Goal: Information Seeking & Learning: Learn about a topic

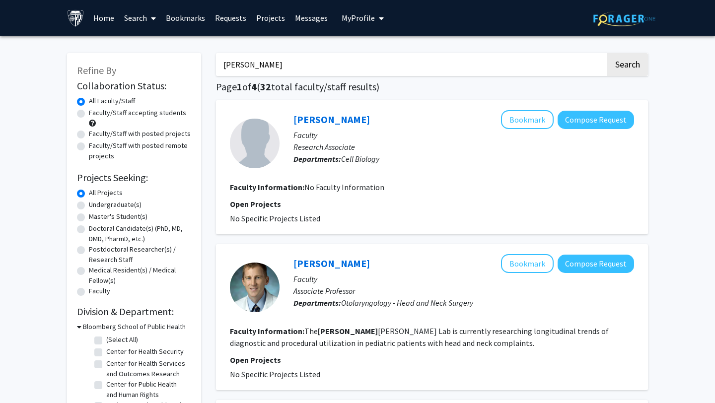
click at [185, 21] on link "Bookmarks" at bounding box center [185, 17] width 49 height 35
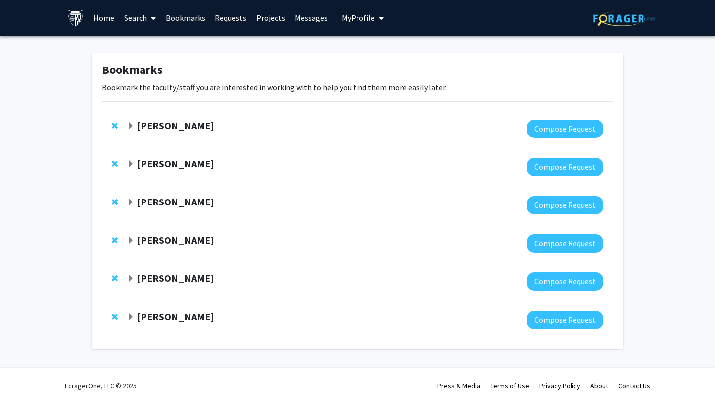
click at [145, 239] on strong "[PERSON_NAME]" at bounding box center [175, 240] width 76 height 12
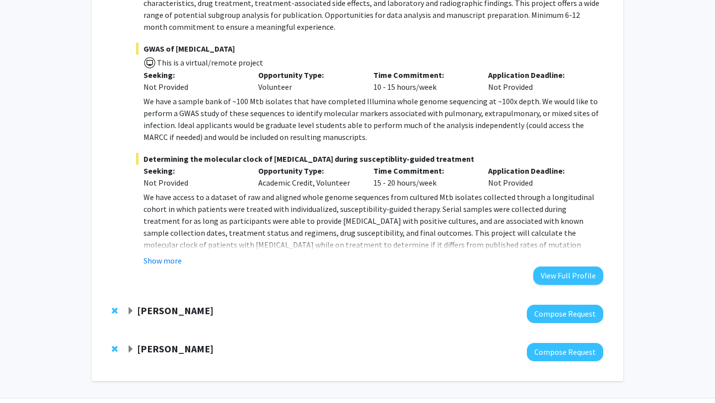
scroll to position [519, 0]
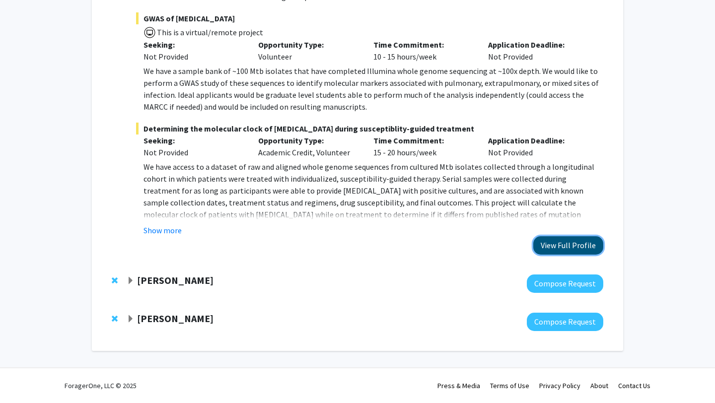
click at [547, 243] on button "View Full Profile" at bounding box center [568, 245] width 70 height 18
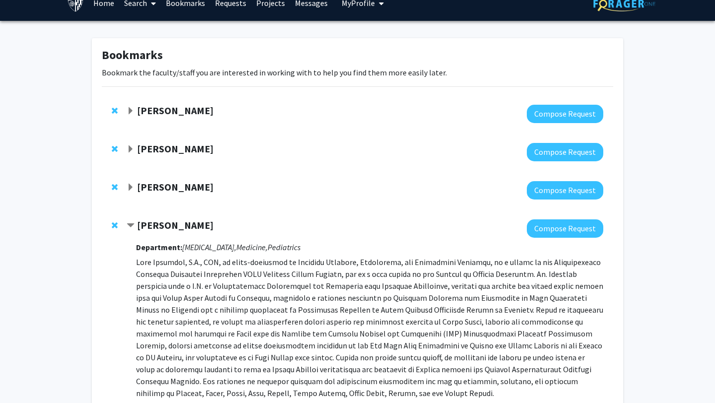
scroll to position [0, 0]
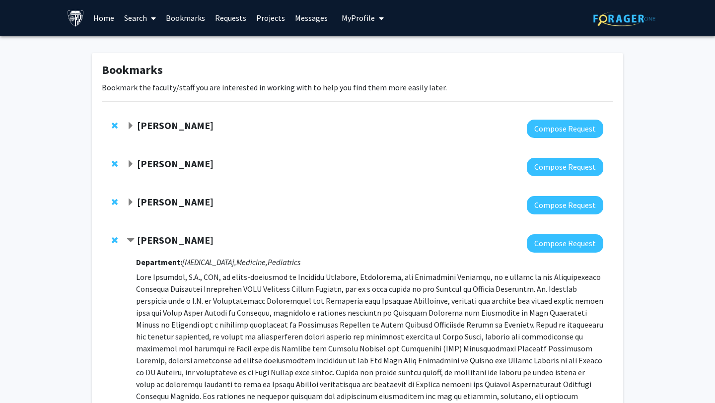
click at [136, 17] on link "Search" at bounding box center [140, 17] width 42 height 35
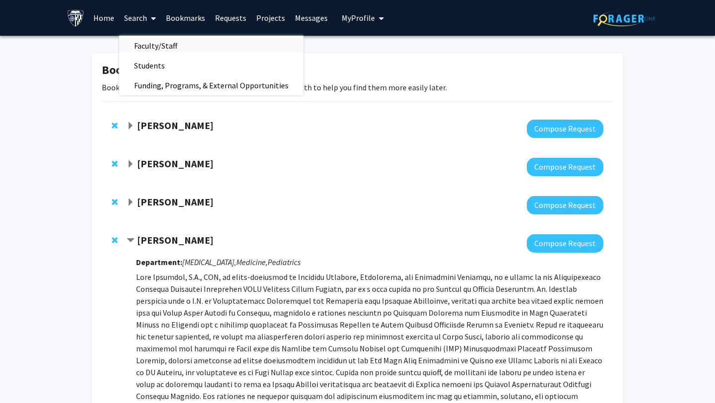
click at [155, 41] on span "Faculty/Staff" at bounding box center [155, 46] width 73 height 20
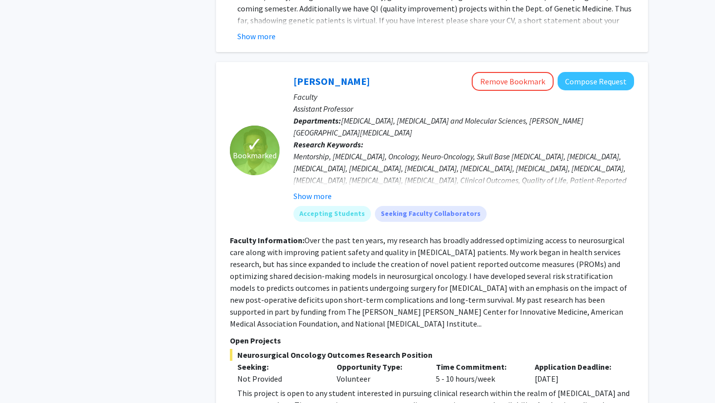
scroll to position [932, 0]
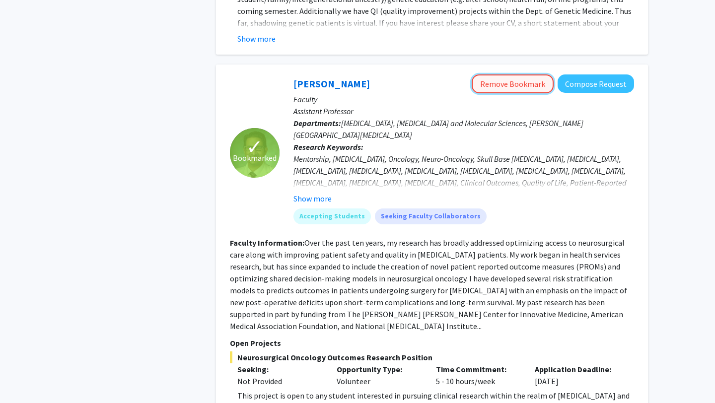
click at [524, 75] on button "Remove Bookmark" at bounding box center [513, 84] width 82 height 19
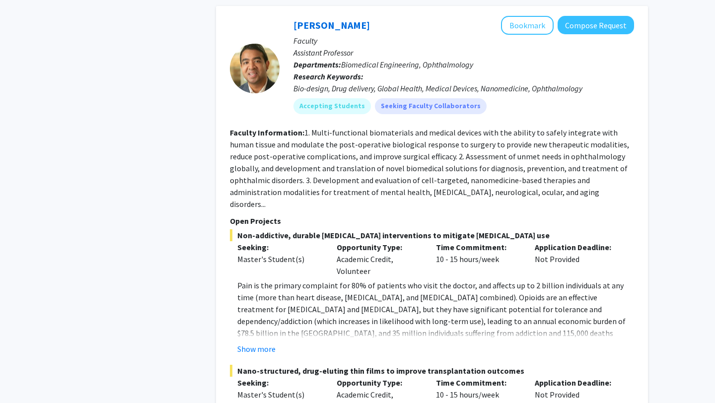
scroll to position [2398, 0]
click at [264, 343] on button "Show more" at bounding box center [256, 349] width 38 height 12
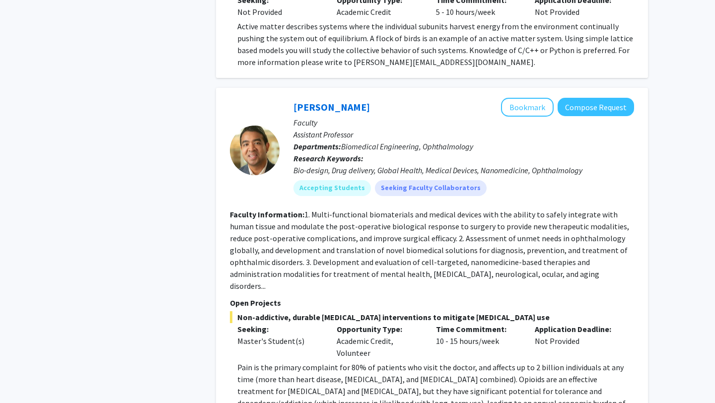
scroll to position [2290, 0]
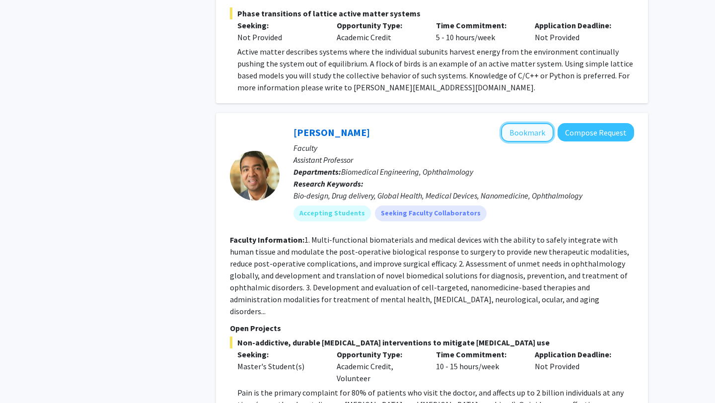
click at [528, 123] on button "Bookmark" at bounding box center [527, 132] width 53 height 19
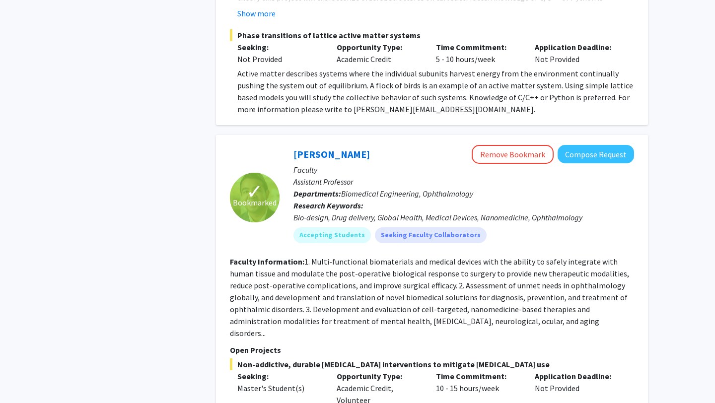
scroll to position [2252, 0]
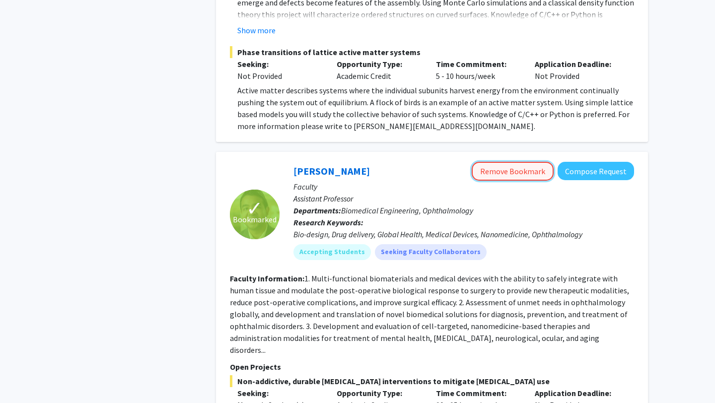
click at [513, 162] on button "Remove Bookmark" at bounding box center [513, 171] width 82 height 19
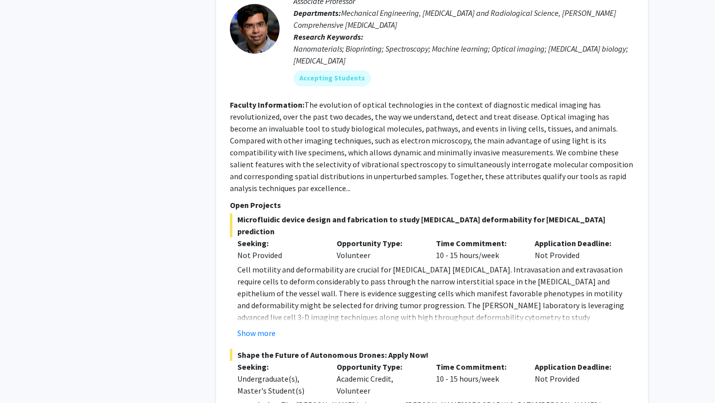
scroll to position [3196, 0]
click at [259, 328] on button "Show more" at bounding box center [256, 334] width 38 height 12
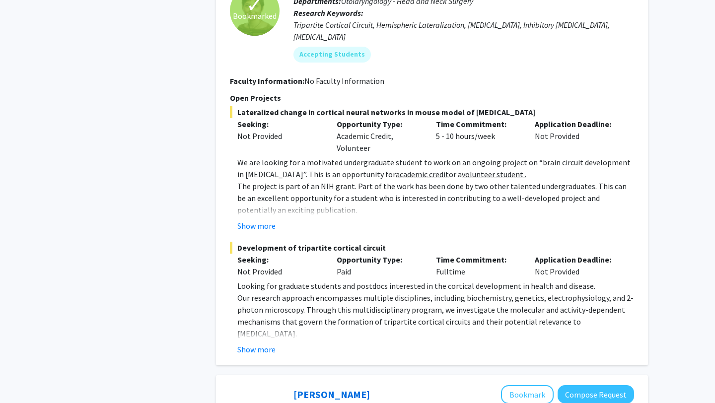
scroll to position [1648, 0]
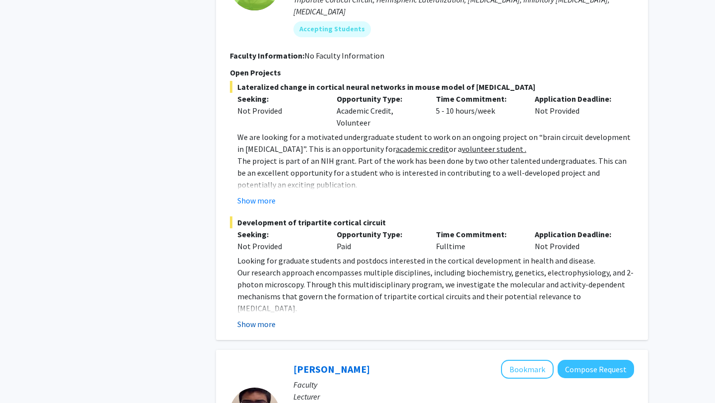
click at [257, 318] on button "Show more" at bounding box center [256, 324] width 38 height 12
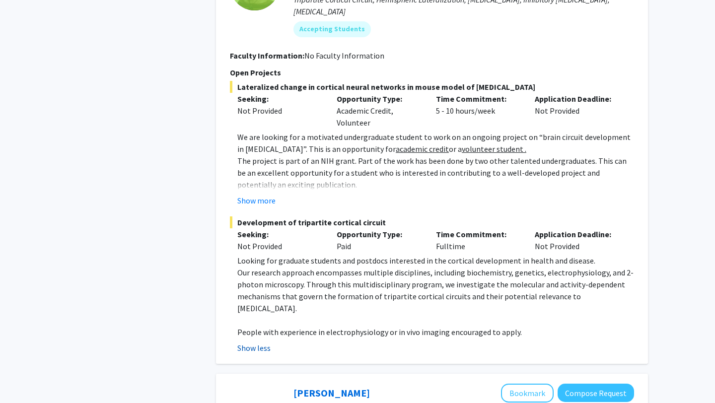
scroll to position [1455, 0]
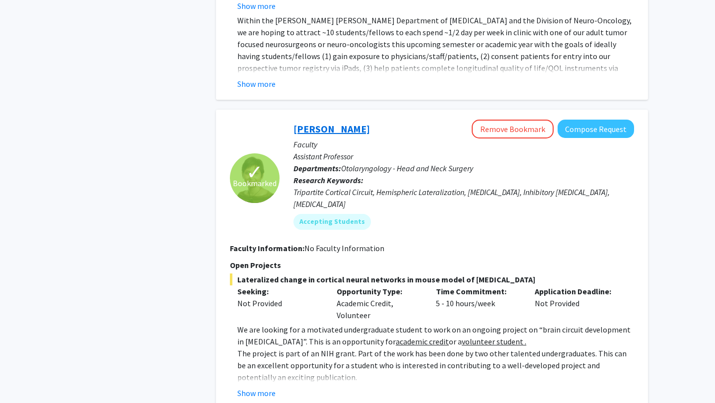
click at [320, 123] on link "Tara Deemyad" at bounding box center [332, 129] width 76 height 12
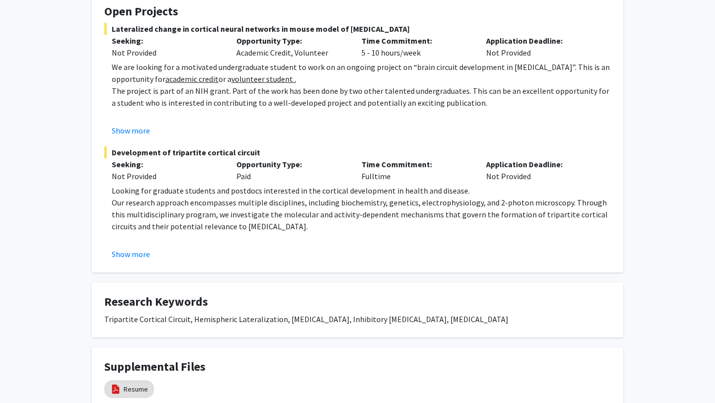
scroll to position [268, 0]
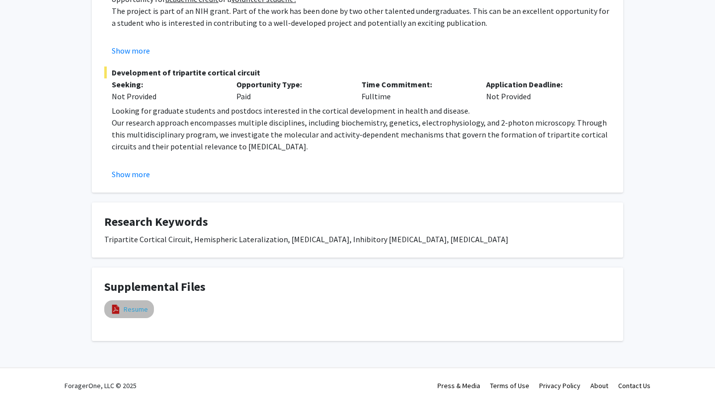
click at [139, 306] on link "Resume" at bounding box center [136, 309] width 24 height 10
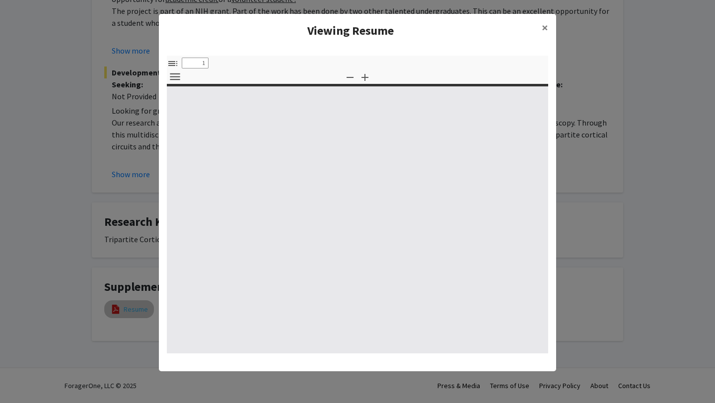
select select "custom"
type input "0"
select select "custom"
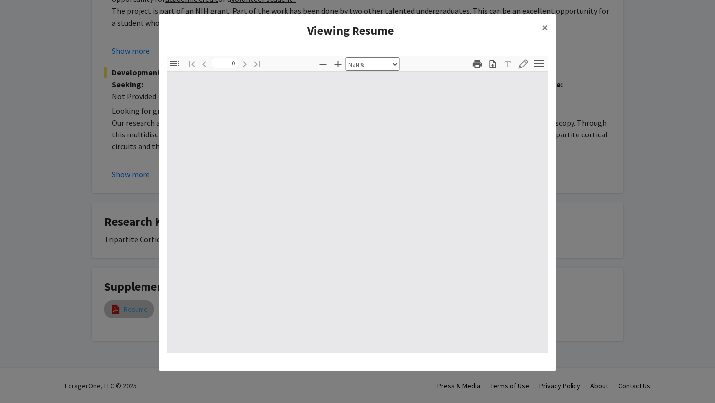
type input "1"
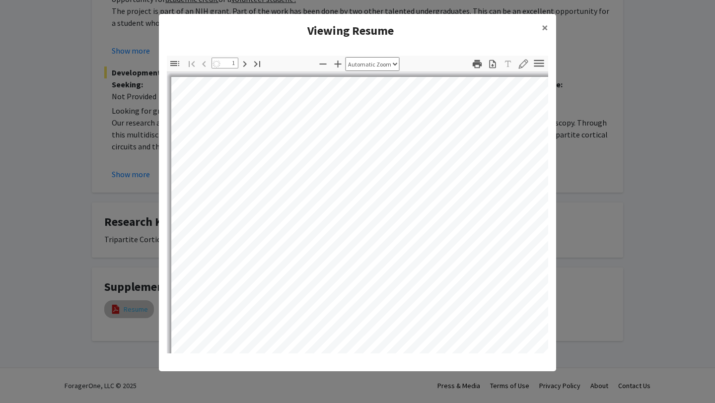
select select "auto"
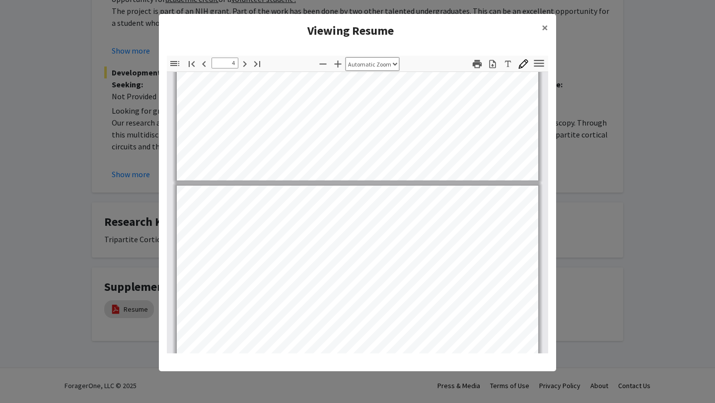
scroll to position [1326, 0]
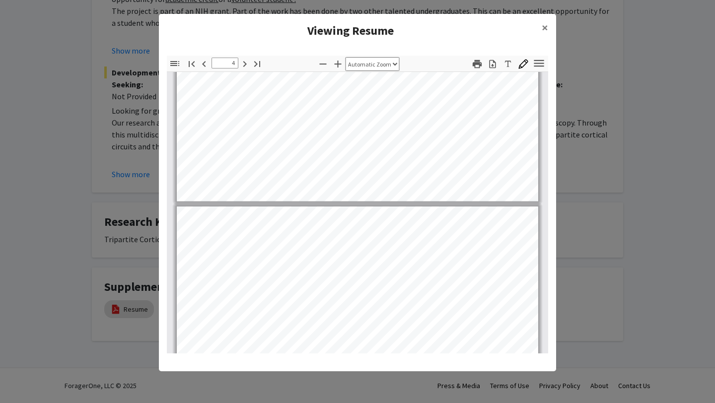
type input "3"
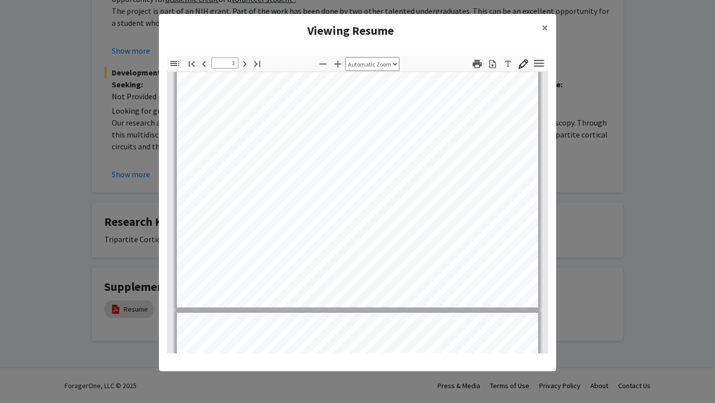
scroll to position [1185, 0]
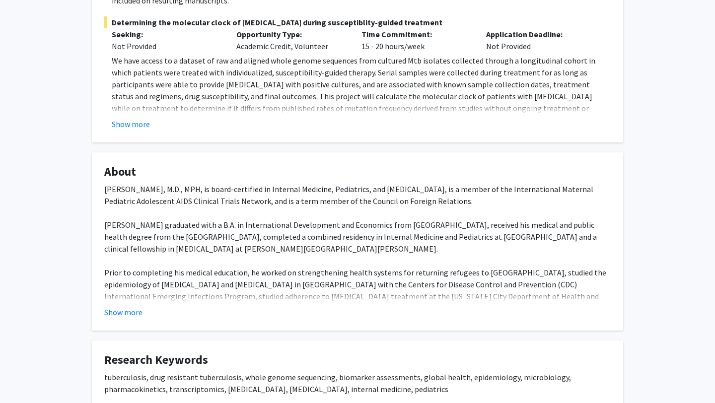
scroll to position [309, 0]
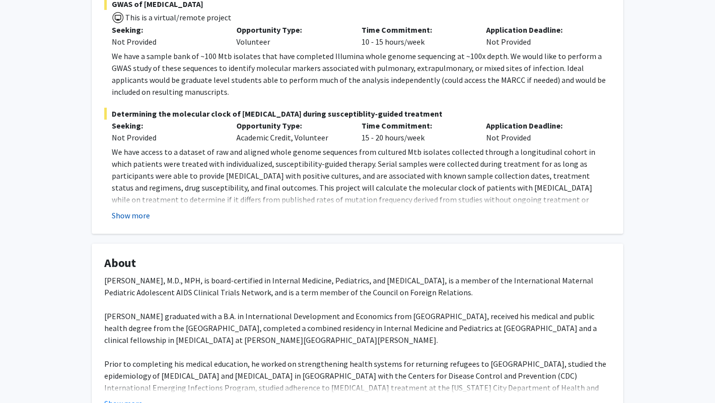
click at [128, 210] on button "Show more" at bounding box center [131, 216] width 38 height 12
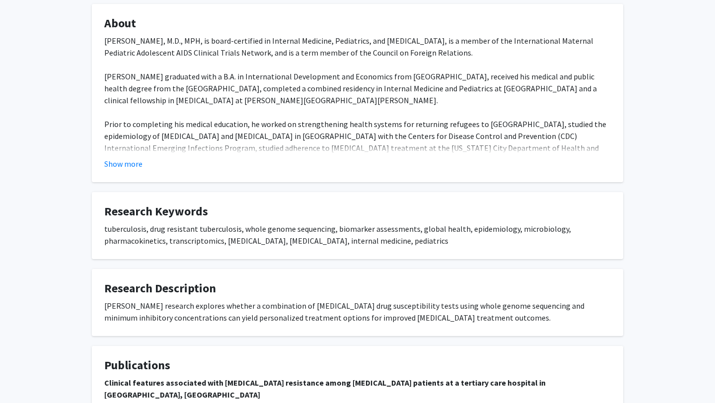
scroll to position [580, 0]
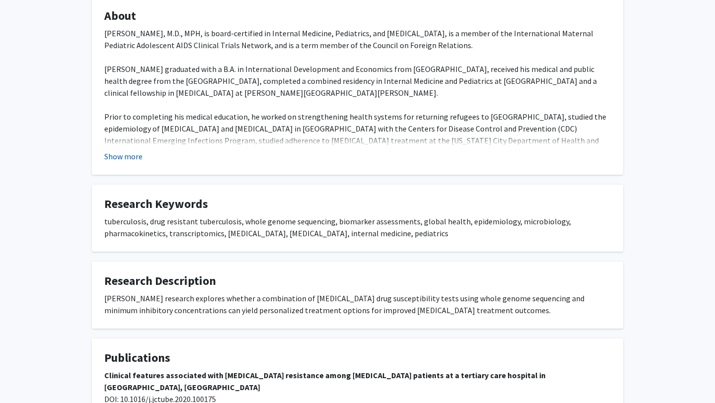
click at [123, 151] on button "Show more" at bounding box center [123, 157] width 38 height 12
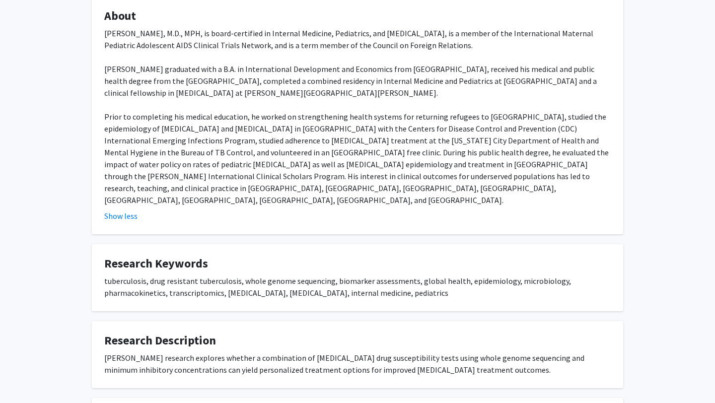
scroll to position [791, 0]
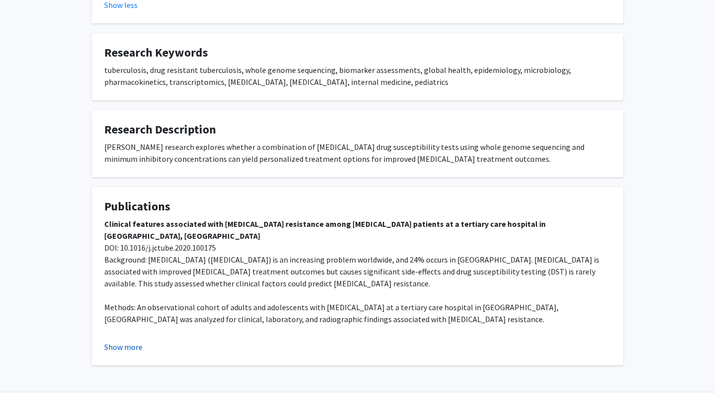
click at [113, 341] on button "Show more" at bounding box center [123, 347] width 38 height 12
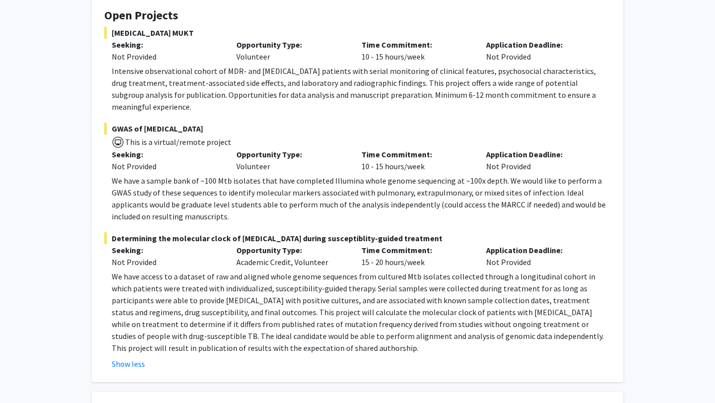
scroll to position [100, 0]
